Goal: Obtain resource: Download file/media

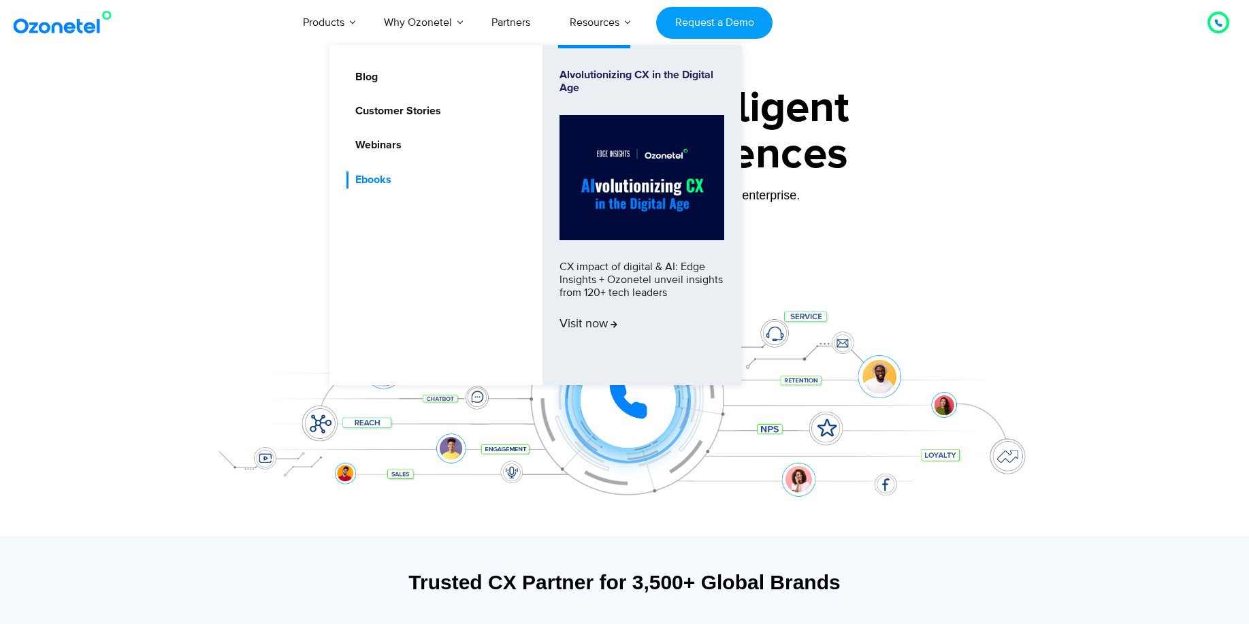
click at [392, 179] on link "Ebooks" at bounding box center [369, 179] width 47 height 17
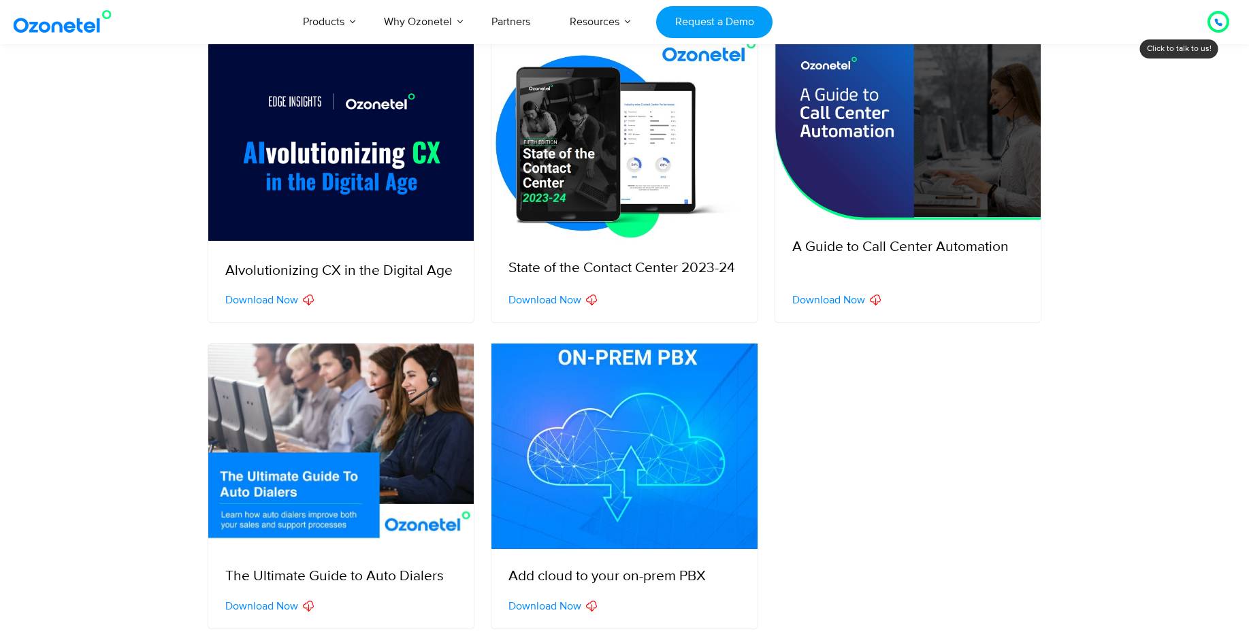
scroll to position [358, 0]
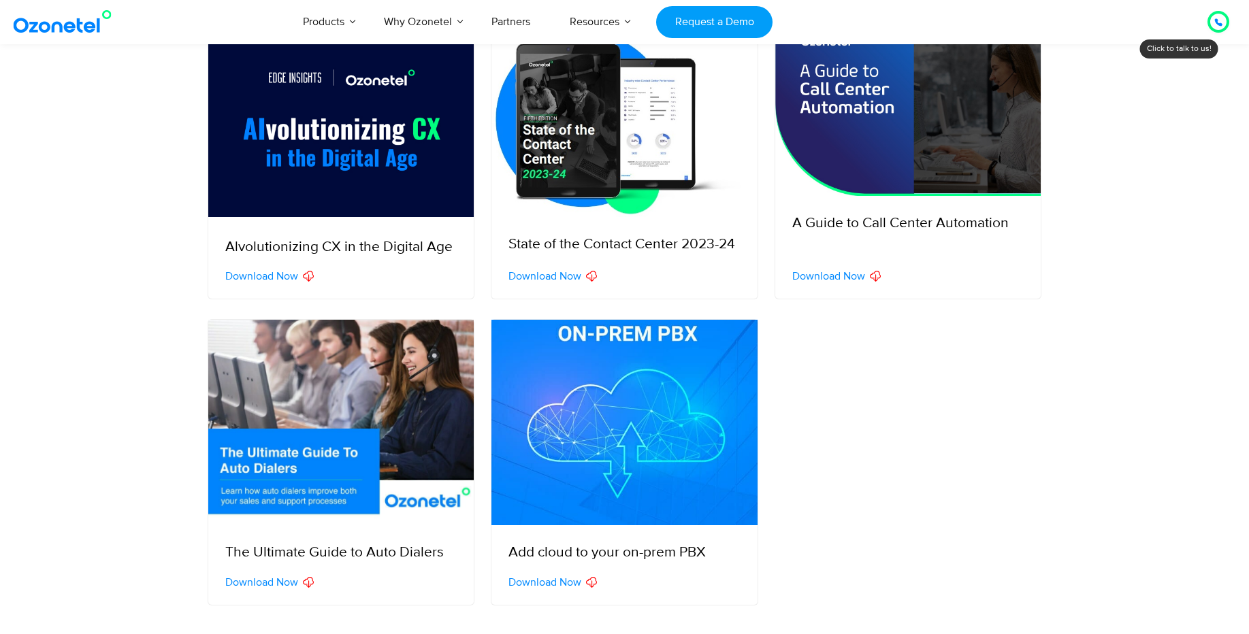
click at [344, 418] on img at bounding box center [341, 423] width 266 height 206
click at [284, 580] on span "Download Now" at bounding box center [261, 582] width 73 height 11
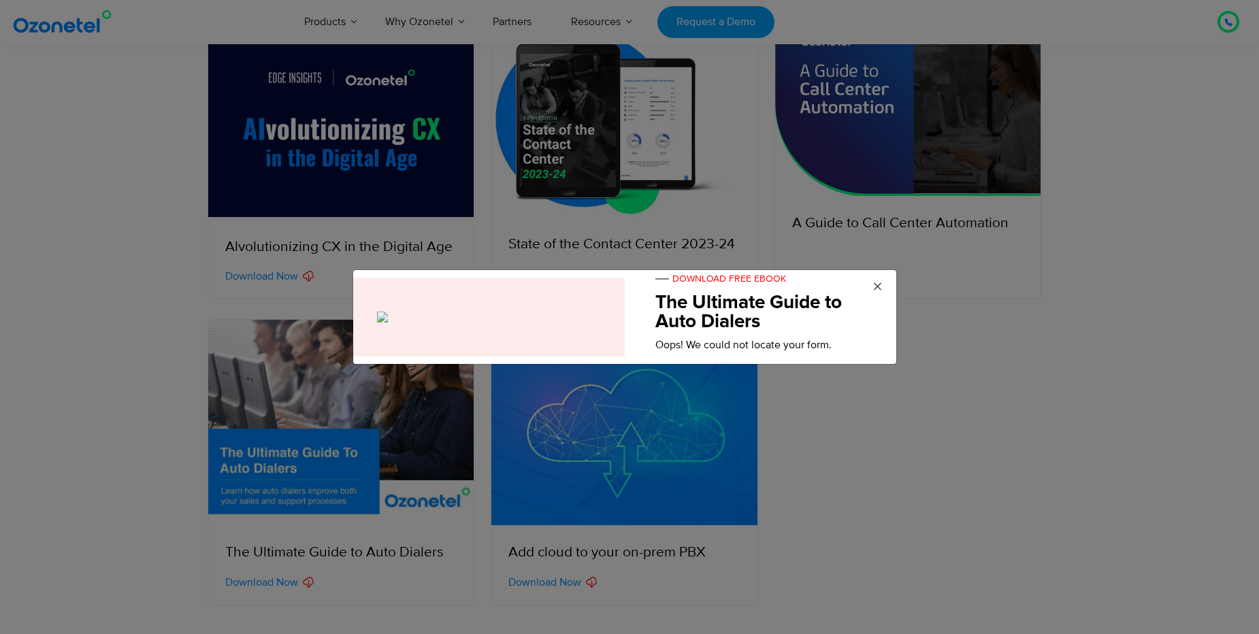
click at [880, 280] on span "×" at bounding box center [877, 287] width 10 height 20
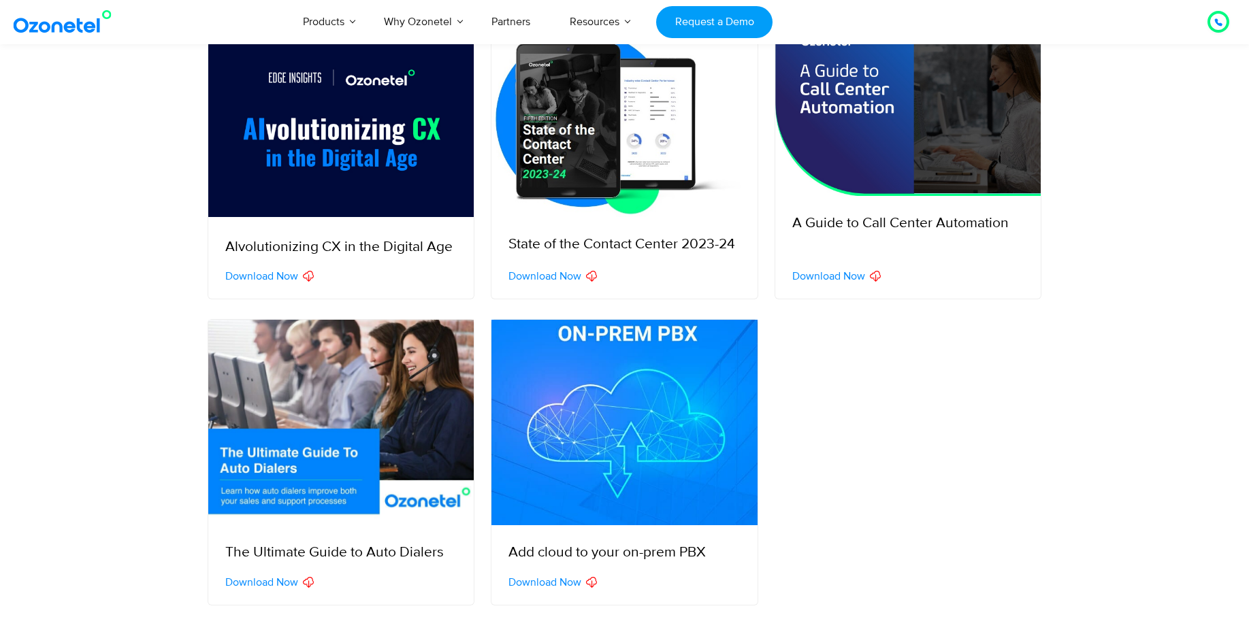
click at [286, 580] on span "Download Now" at bounding box center [261, 582] width 73 height 11
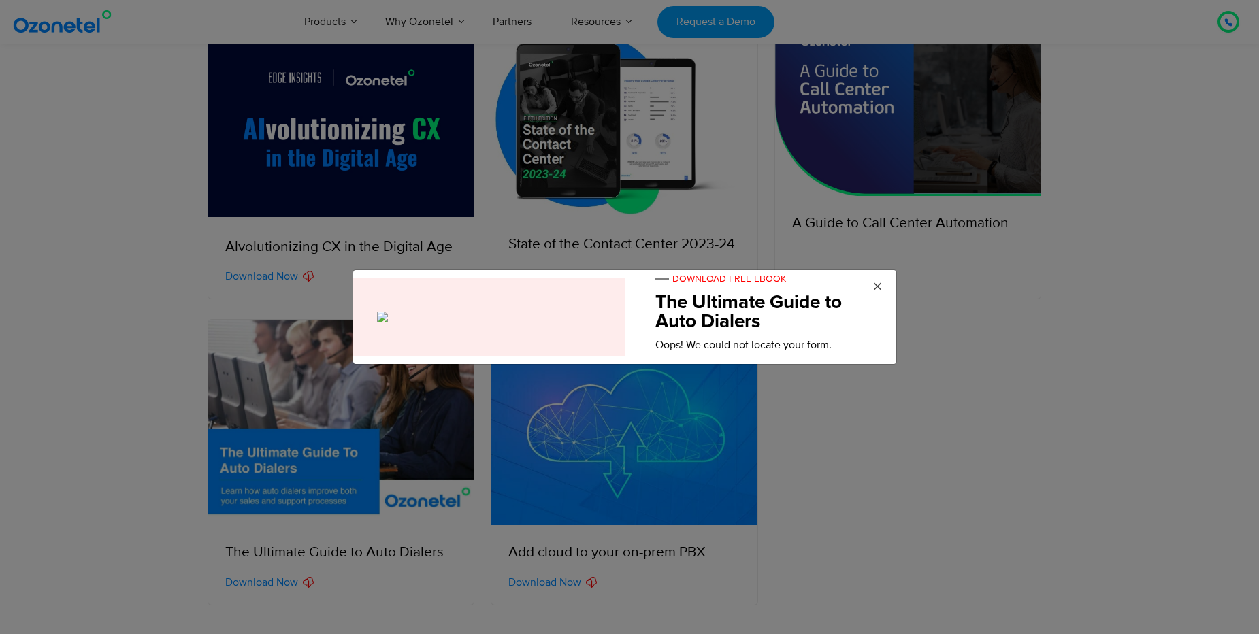
click at [874, 284] on span "×" at bounding box center [877, 287] width 10 height 20
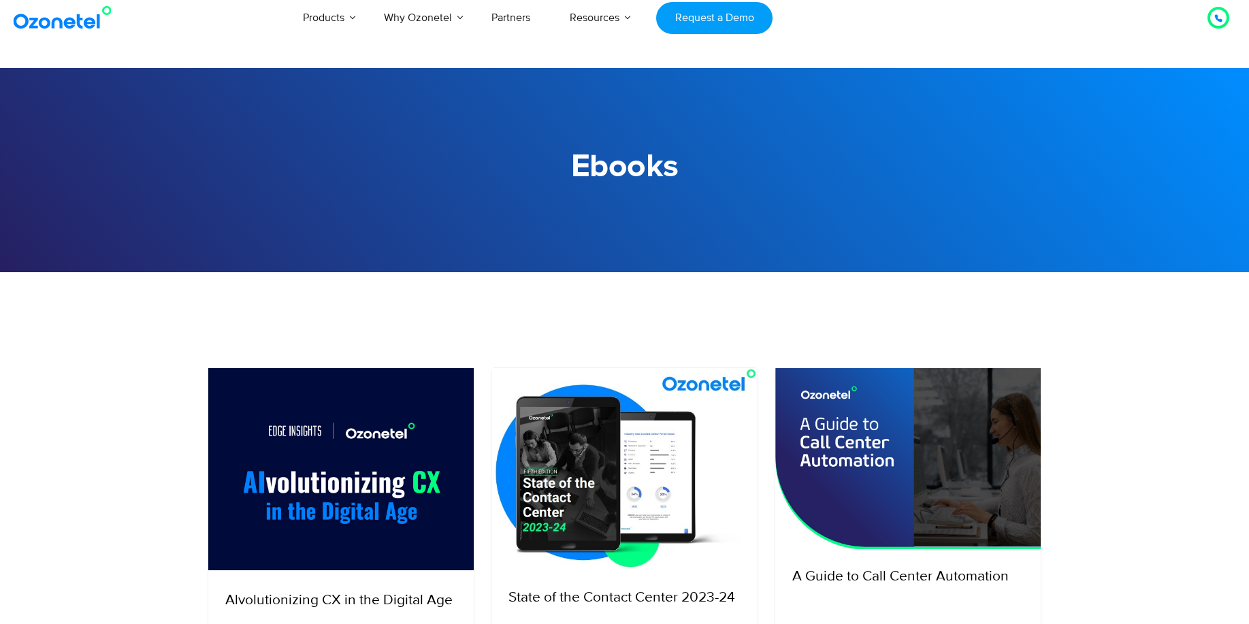
scroll to position [0, 0]
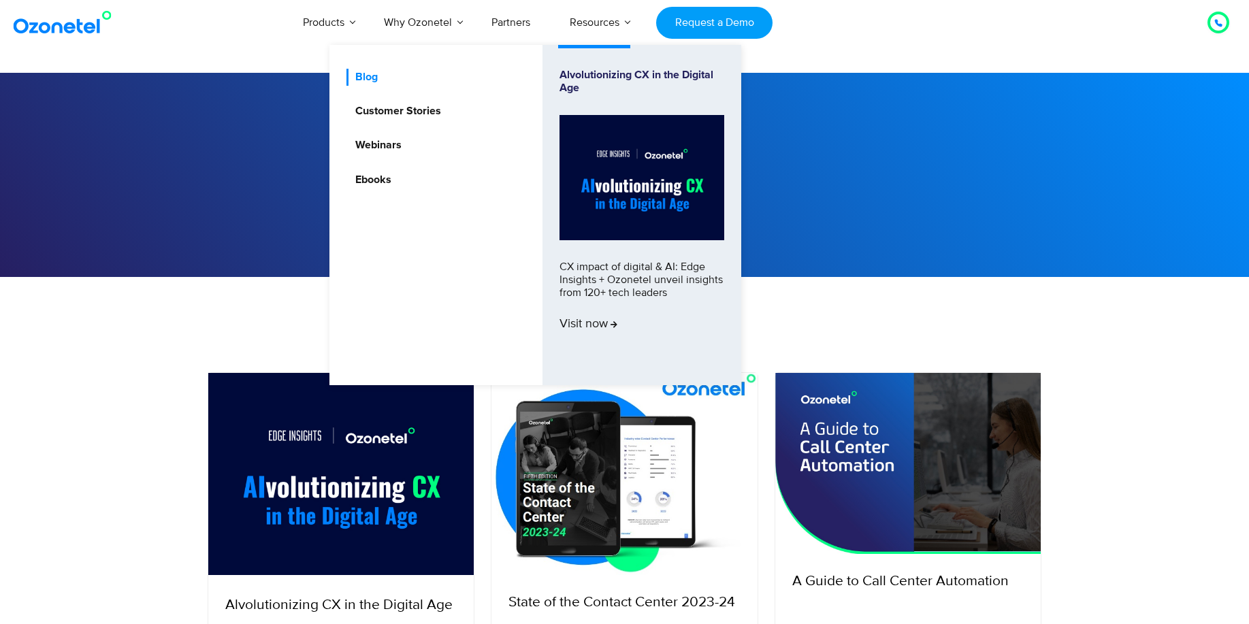
click at [359, 83] on link "Blog" at bounding box center [362, 77] width 33 height 17
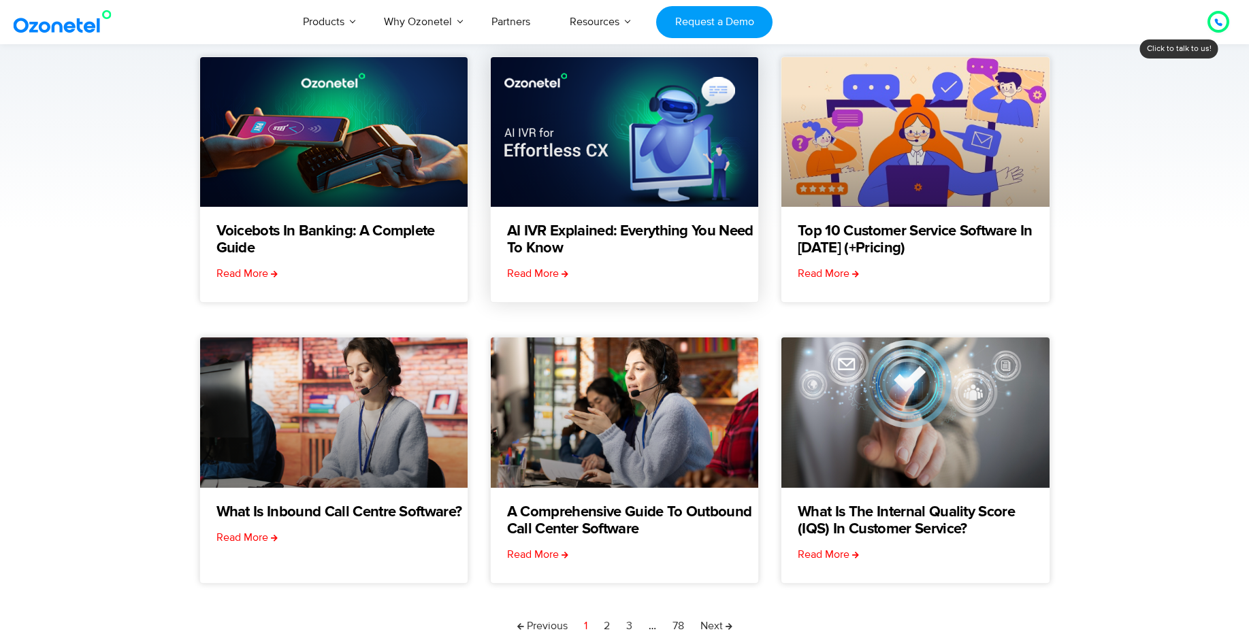
scroll to position [180, 0]
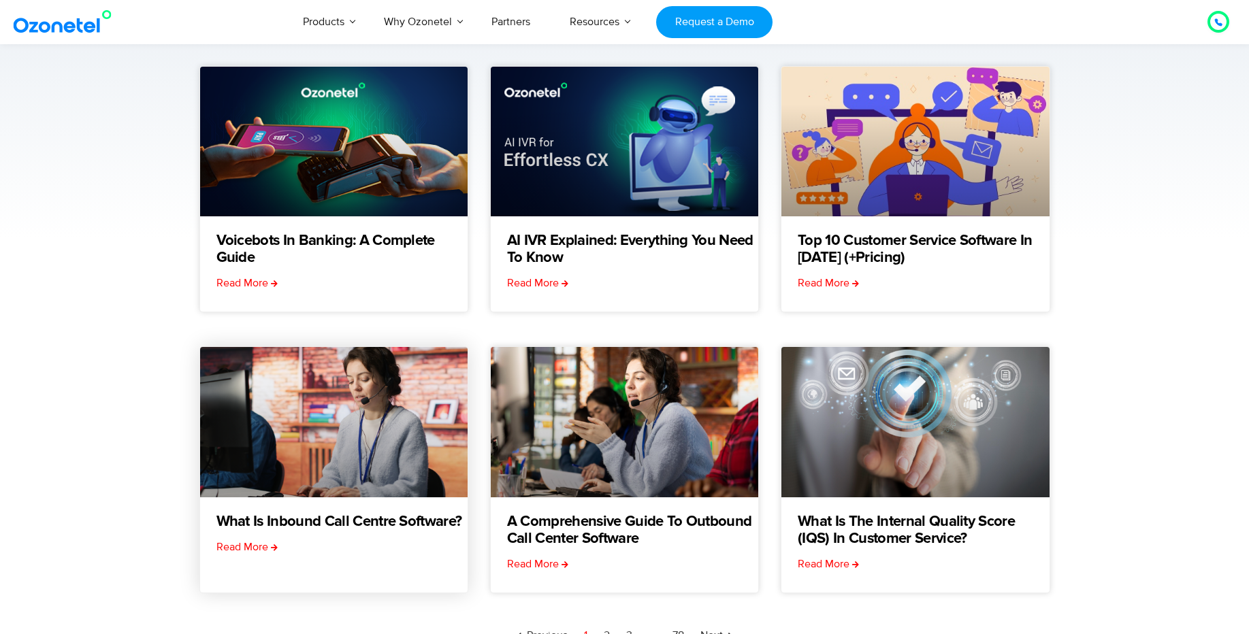
click at [365, 473] on link at bounding box center [333, 422] width 267 height 150
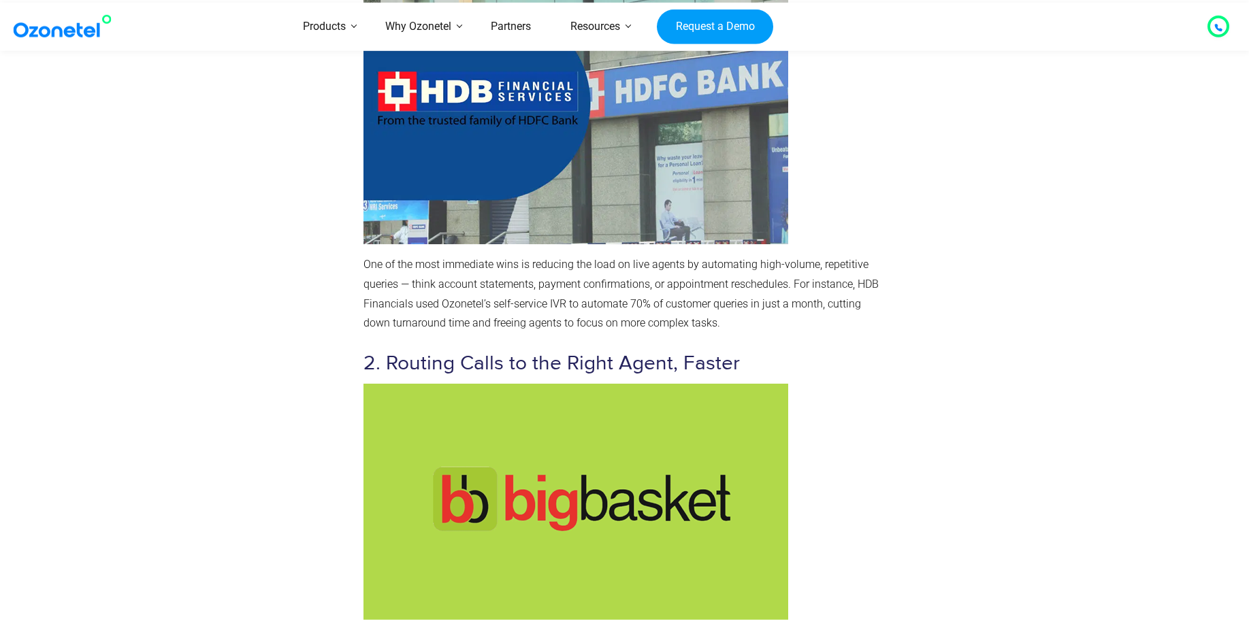
scroll to position [6720, 0]
click at [64, 27] on img at bounding box center [65, 26] width 110 height 24
